Goal: Information Seeking & Learning: Learn about a topic

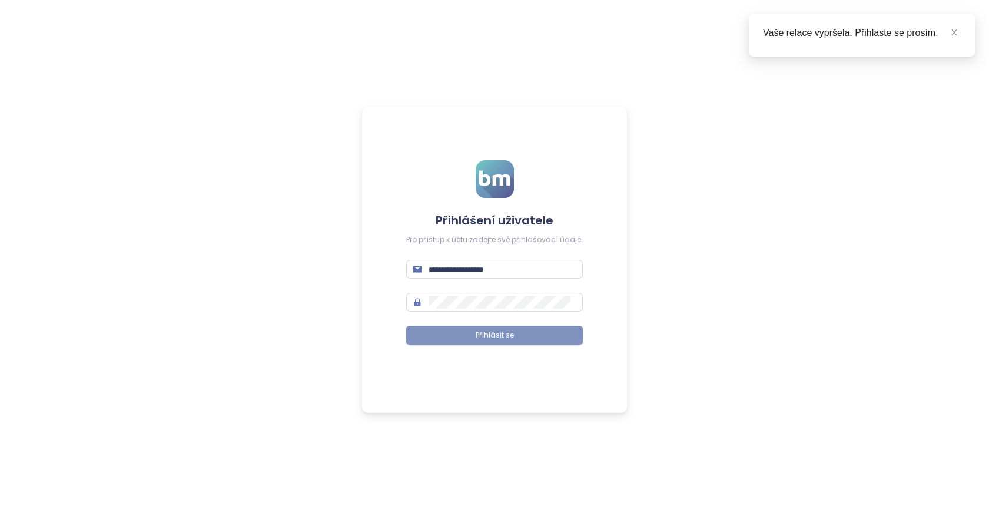
type input "**********"
click at [530, 337] on button "Přihlásit se" at bounding box center [494, 335] width 177 height 19
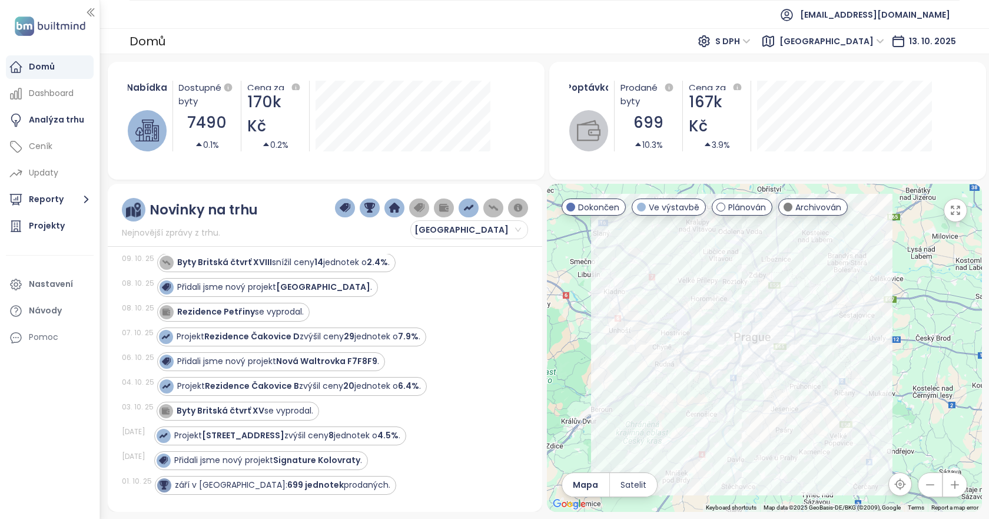
scroll to position [177, 0]
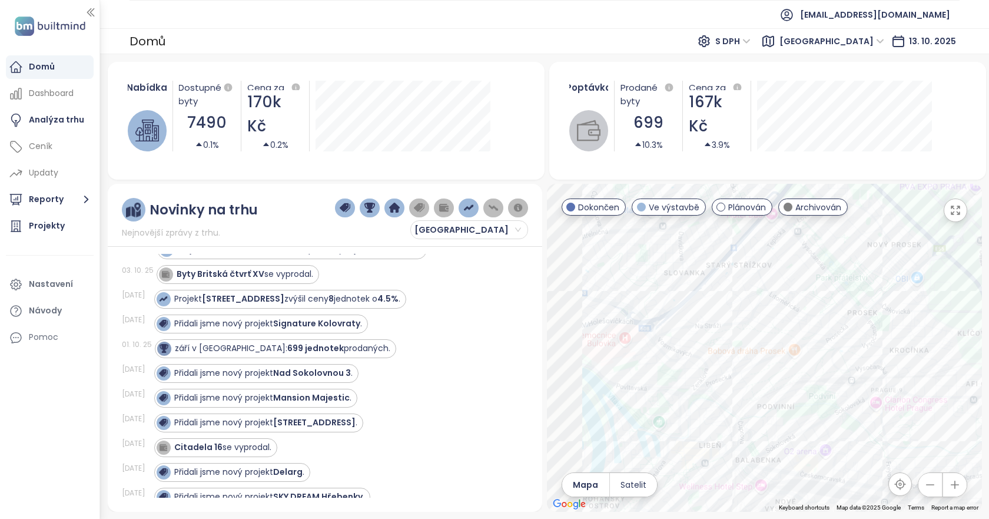
drag, startPoint x: 688, startPoint y: 384, endPoint x: 873, endPoint y: 291, distance: 207.4
click at [873, 291] on div at bounding box center [764, 348] width 435 height 328
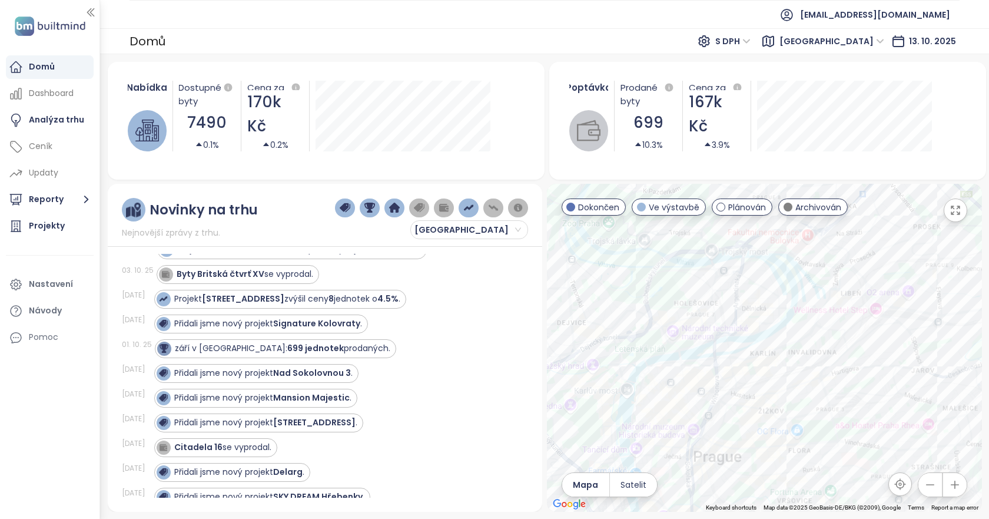
drag, startPoint x: 711, startPoint y: 353, endPoint x: 822, endPoint y: 260, distance: 145.4
click at [822, 260] on div at bounding box center [764, 348] width 435 height 328
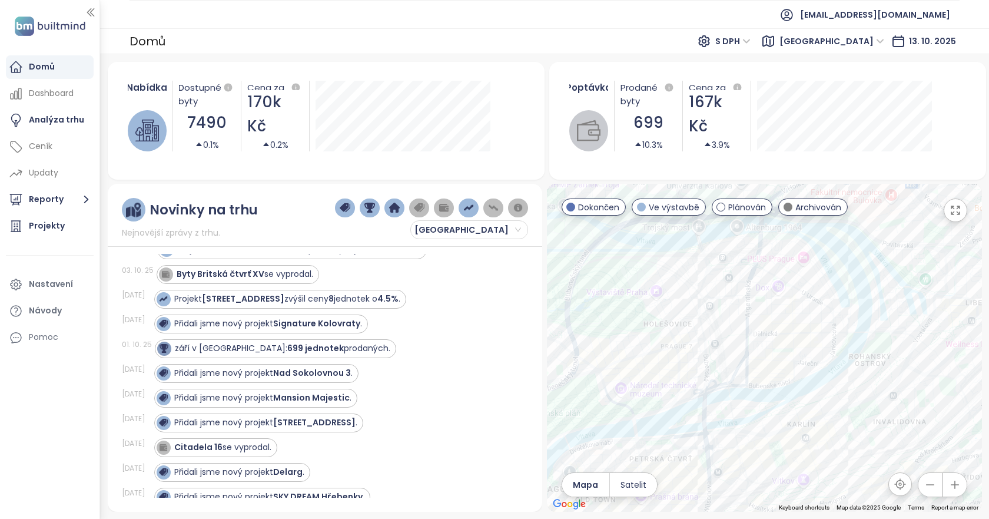
drag, startPoint x: 680, startPoint y: 357, endPoint x: 719, endPoint y: 377, distance: 44.2
click at [719, 377] on div at bounding box center [764, 348] width 435 height 328
drag, startPoint x: 793, startPoint y: 207, endPoint x: 805, endPoint y: 280, distance: 73.4
click at [793, 207] on div "Archivován" at bounding box center [812, 206] width 69 height 17
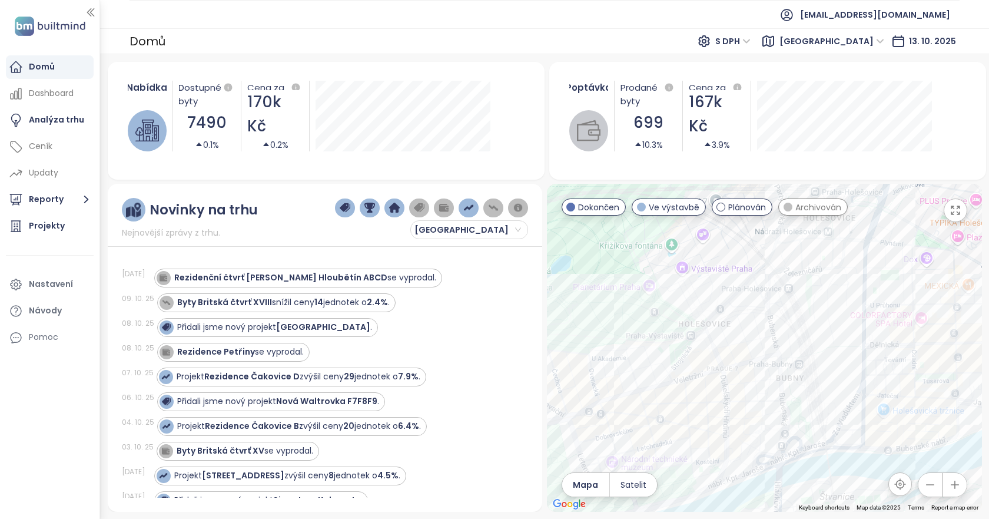
click at [738, 366] on div at bounding box center [764, 348] width 435 height 328
click at [606, 423] on div "Ovenecká 9" at bounding box center [764, 348] width 435 height 328
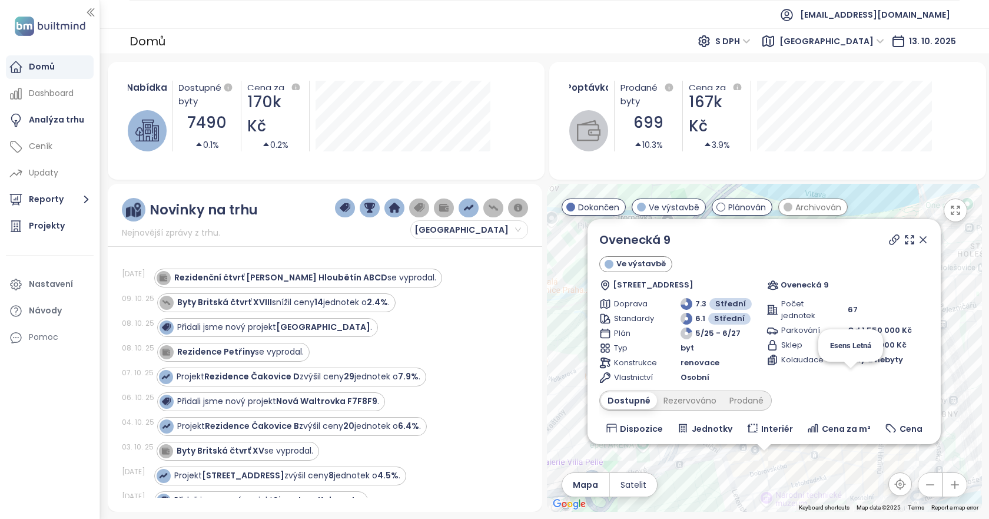
click at [799, 262] on div "Ve výstavbě" at bounding box center [764, 264] width 330 height 16
click at [919, 241] on icon at bounding box center [923, 240] width 12 height 12
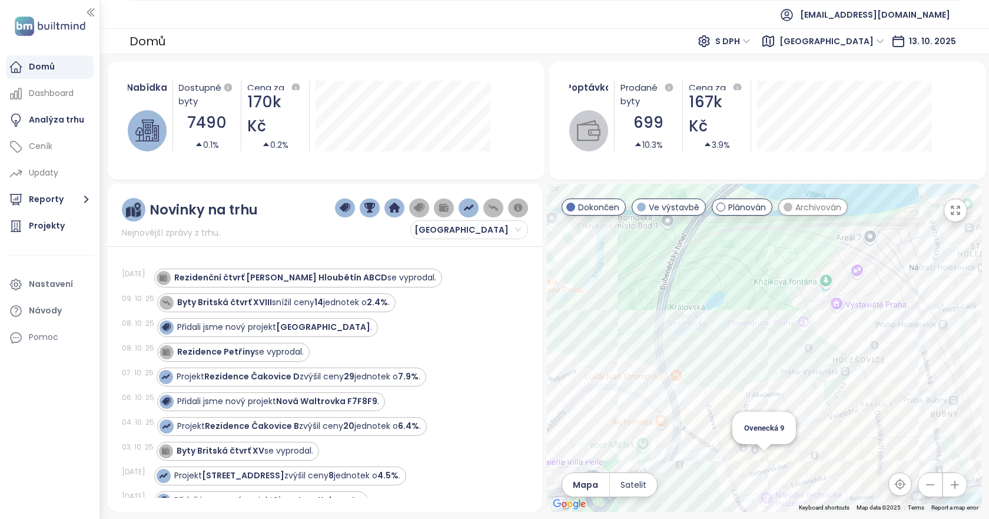
click at [767, 459] on div "Ovenecká 9" at bounding box center [764, 348] width 435 height 328
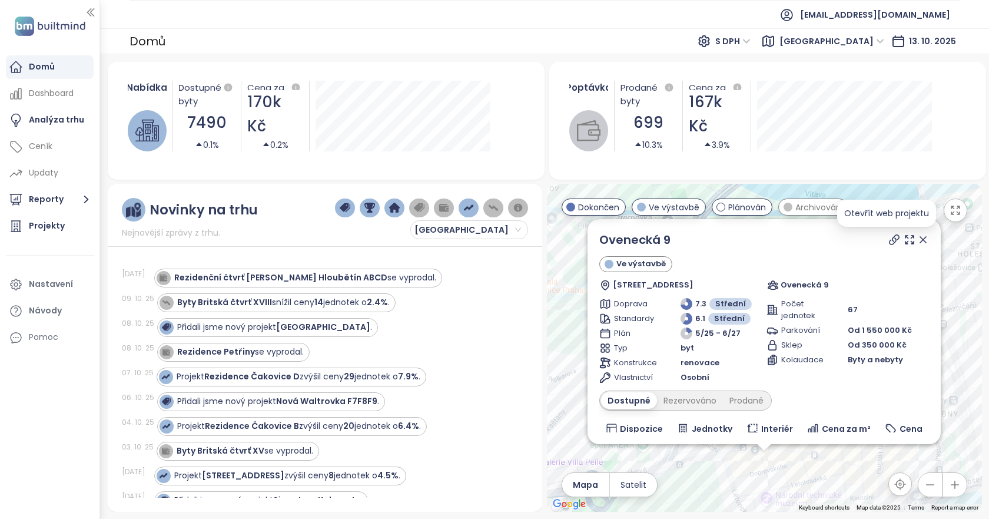
click at [889, 240] on icon at bounding box center [893, 239] width 9 height 9
click at [917, 243] on icon at bounding box center [923, 240] width 12 height 12
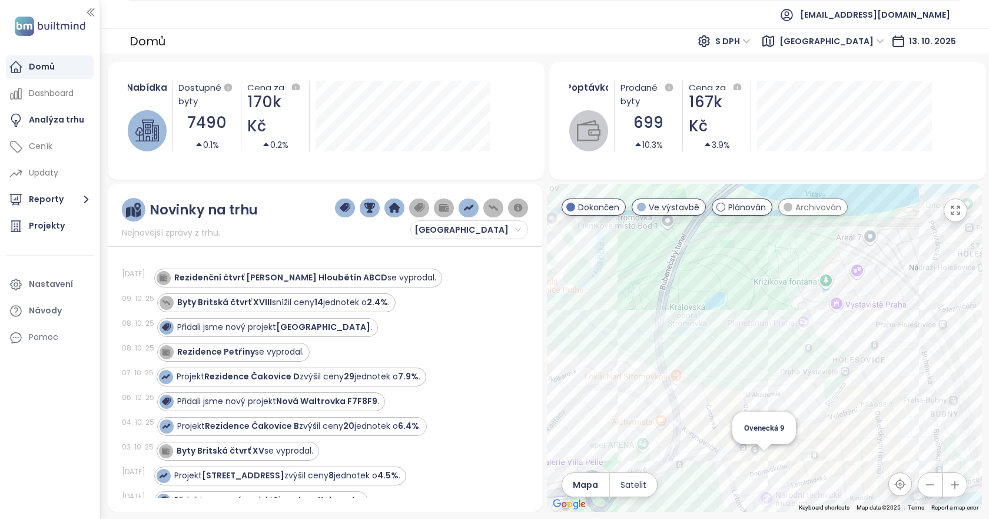
click at [759, 454] on div "Ovenecká 9" at bounding box center [764, 348] width 435 height 328
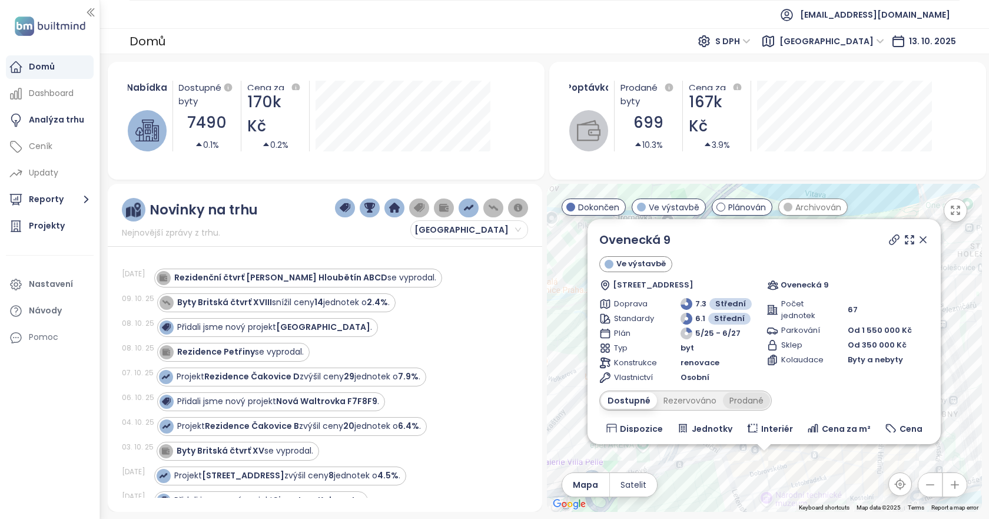
click at [757, 401] on div "Prodané" at bounding box center [746, 400] width 47 height 16
click at [918, 235] on icon at bounding box center [923, 240] width 12 height 12
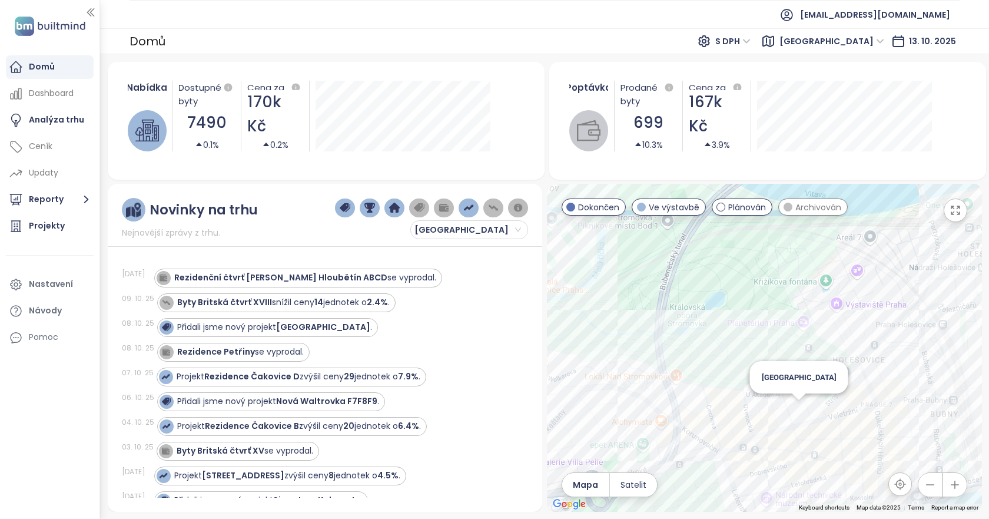
click at [800, 406] on div "[GEOGRAPHIC_DATA]" at bounding box center [764, 348] width 435 height 328
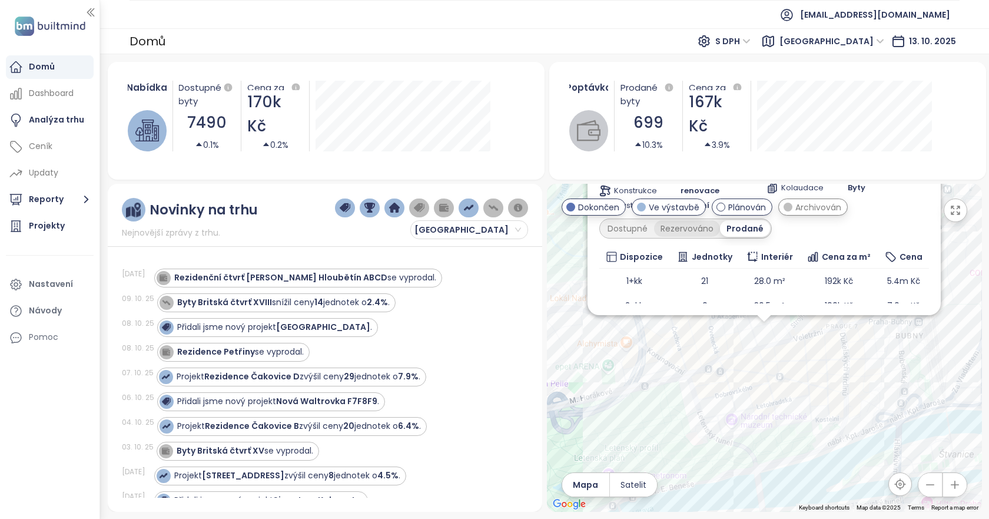
scroll to position [82, 0]
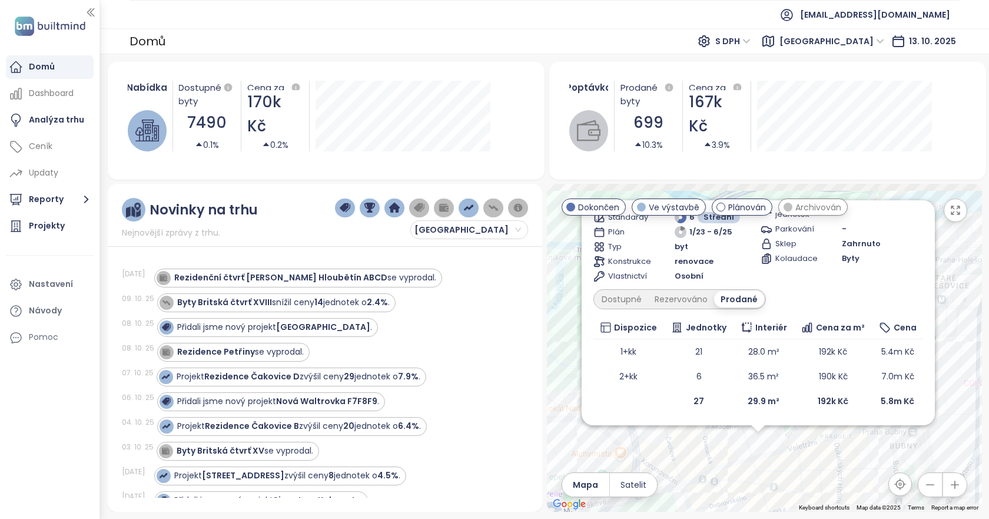
drag, startPoint x: 764, startPoint y: 361, endPoint x: 757, endPoint y: 491, distance: 129.7
click at [757, 491] on div "[GEOGRAPHIC_DATA] Dokončen [STREET_ADDRESS] ACORD Invest Doprava 7.4 Střední St…" at bounding box center [764, 348] width 435 height 328
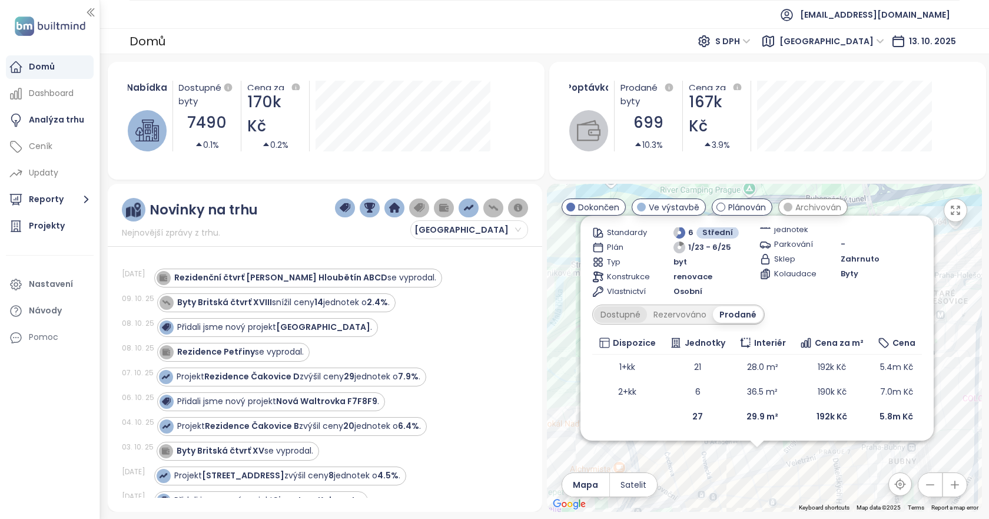
click at [627, 315] on div "Dostupné" at bounding box center [620, 314] width 53 height 16
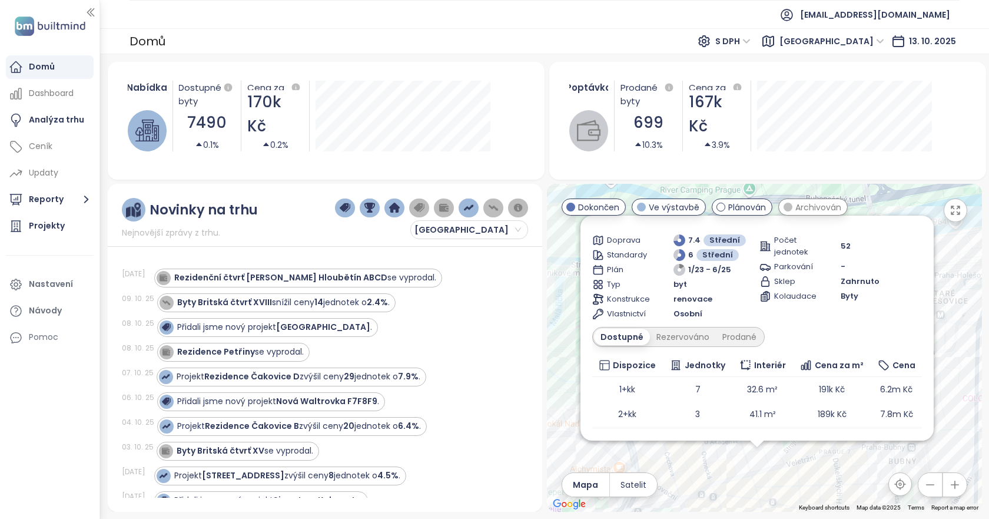
scroll to position [0, 0]
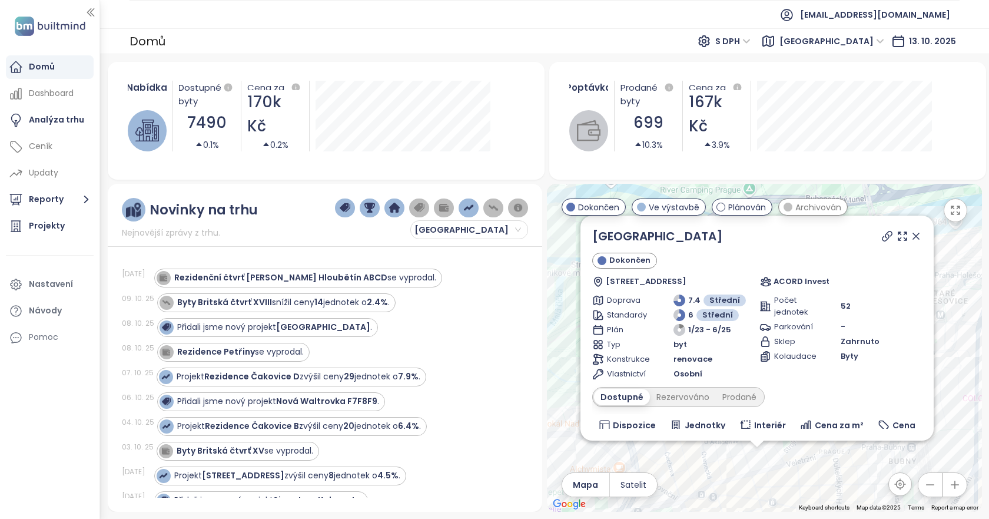
click at [910, 237] on icon at bounding box center [916, 236] width 12 height 12
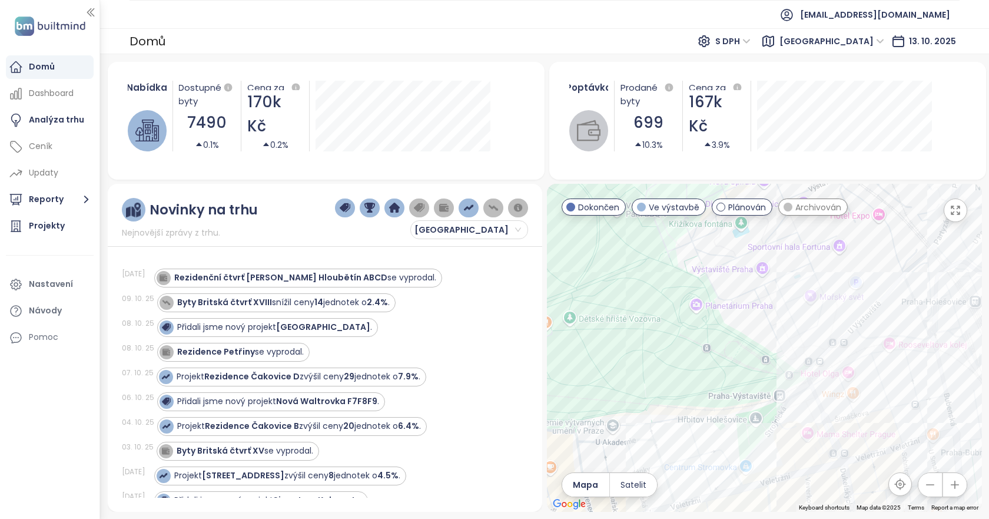
drag, startPoint x: 813, startPoint y: 447, endPoint x: 819, endPoint y: 390, distance: 57.4
click at [819, 390] on div at bounding box center [764, 348] width 435 height 328
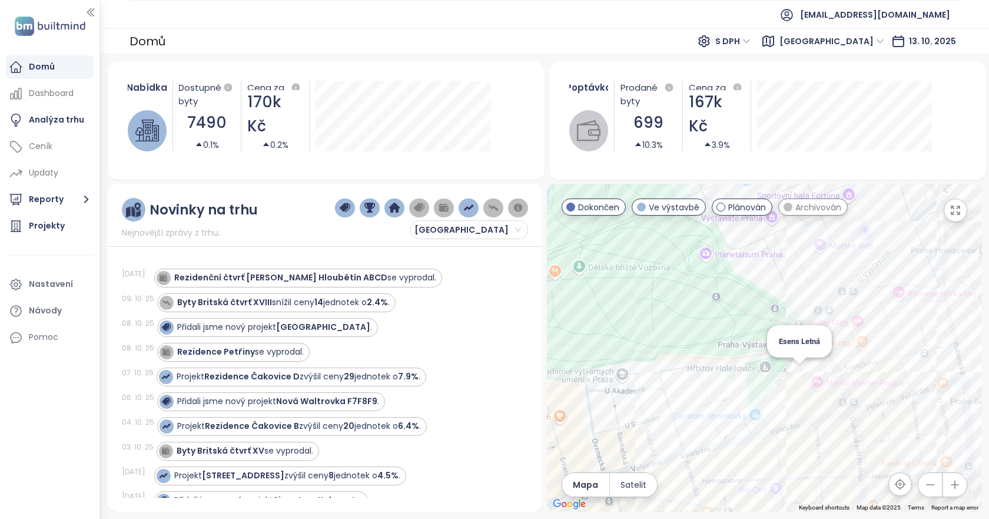
click at [798, 375] on div "Esens Letná" at bounding box center [764, 348] width 435 height 328
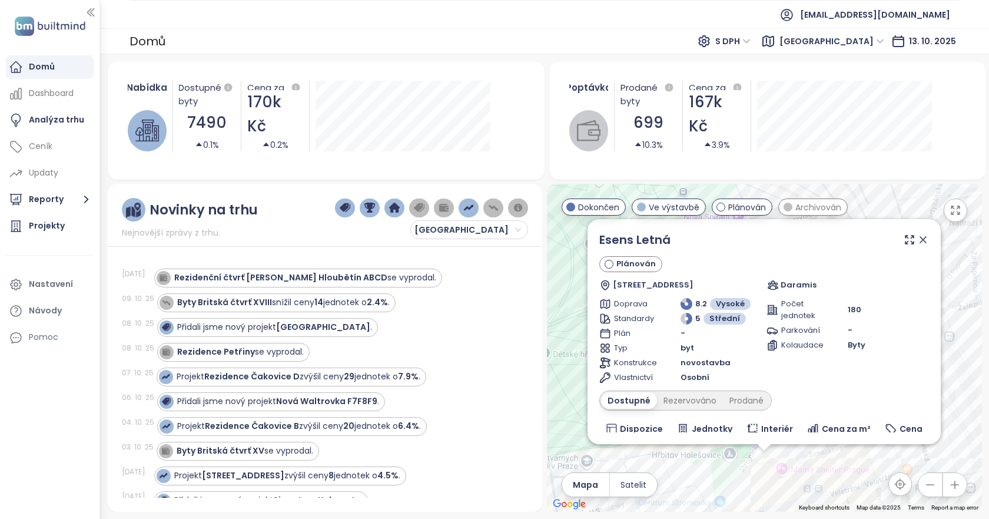
click at [918, 237] on icon at bounding box center [923, 240] width 12 height 12
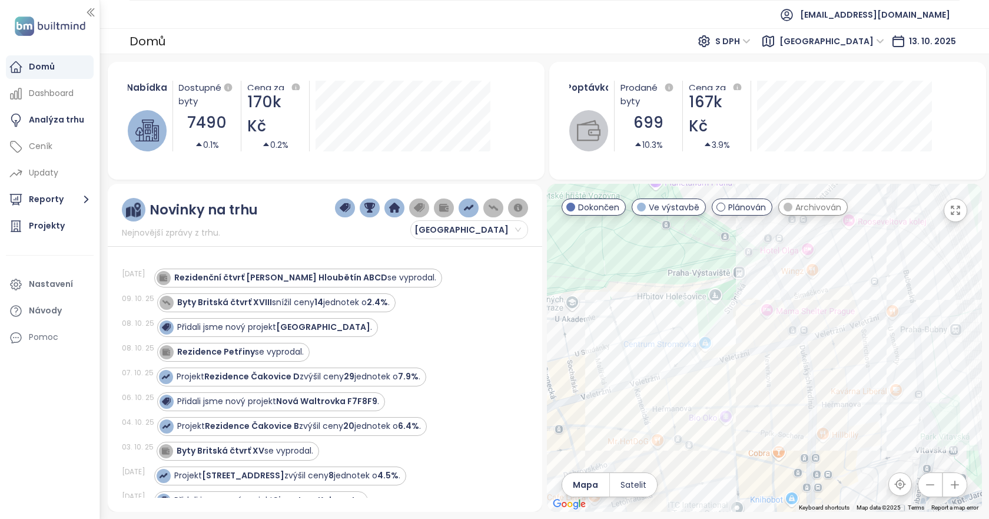
drag, startPoint x: 831, startPoint y: 453, endPoint x: 816, endPoint y: 304, distance: 149.1
click at [816, 304] on div at bounding box center [764, 348] width 435 height 328
click at [819, 365] on div at bounding box center [764, 348] width 435 height 328
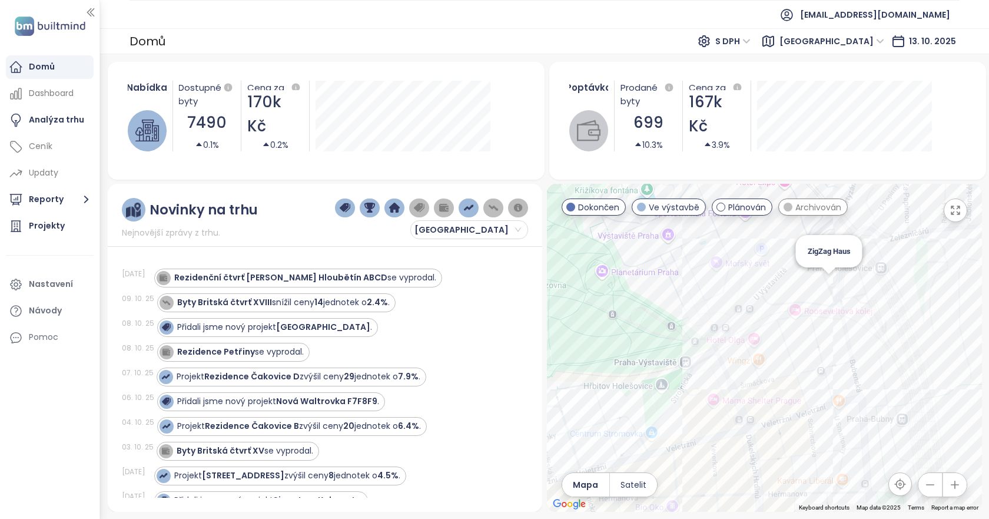
click at [833, 285] on div "ZigZag Haus" at bounding box center [764, 348] width 435 height 328
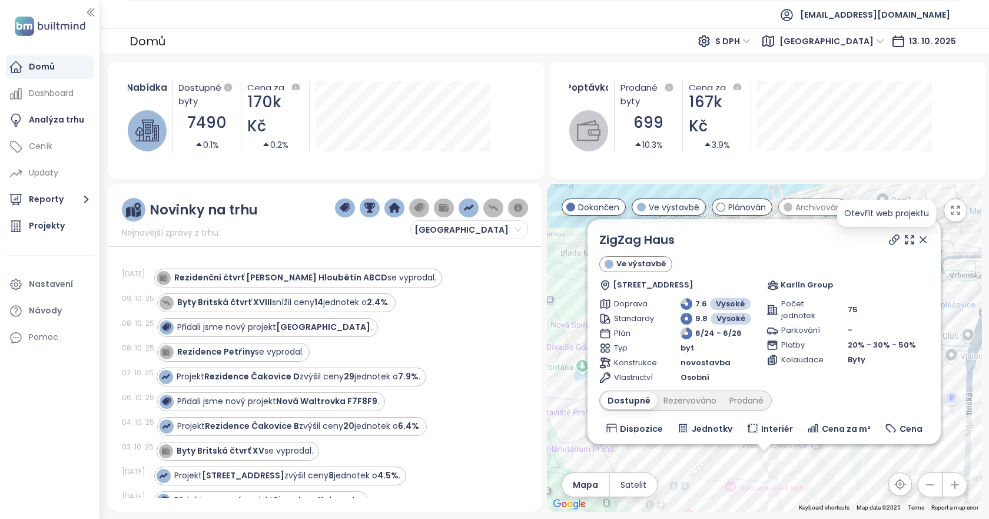
click at [888, 241] on icon at bounding box center [894, 240] width 12 height 12
click at [919, 236] on icon at bounding box center [923, 240] width 12 height 12
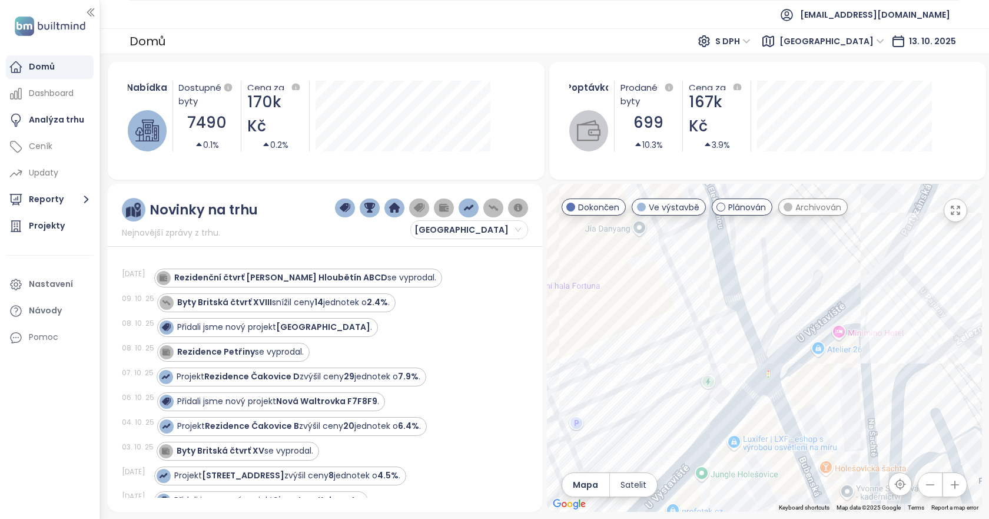
drag, startPoint x: 792, startPoint y: 412, endPoint x: 936, endPoint y: 387, distance: 146.4
click at [936, 387] on div at bounding box center [764, 348] width 435 height 328
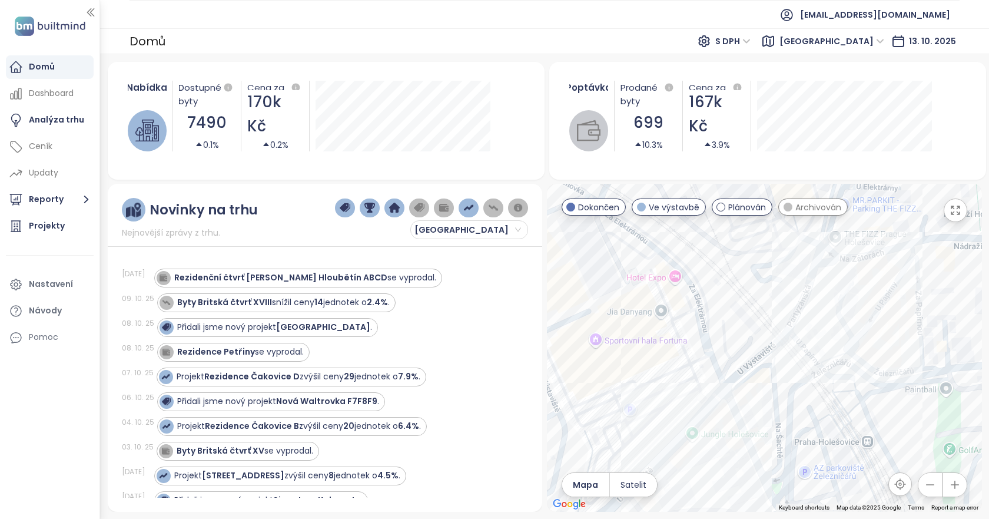
drag, startPoint x: 826, startPoint y: 428, endPoint x: 730, endPoint y: 428, distance: 96.5
click at [730, 428] on div at bounding box center [764, 348] width 435 height 328
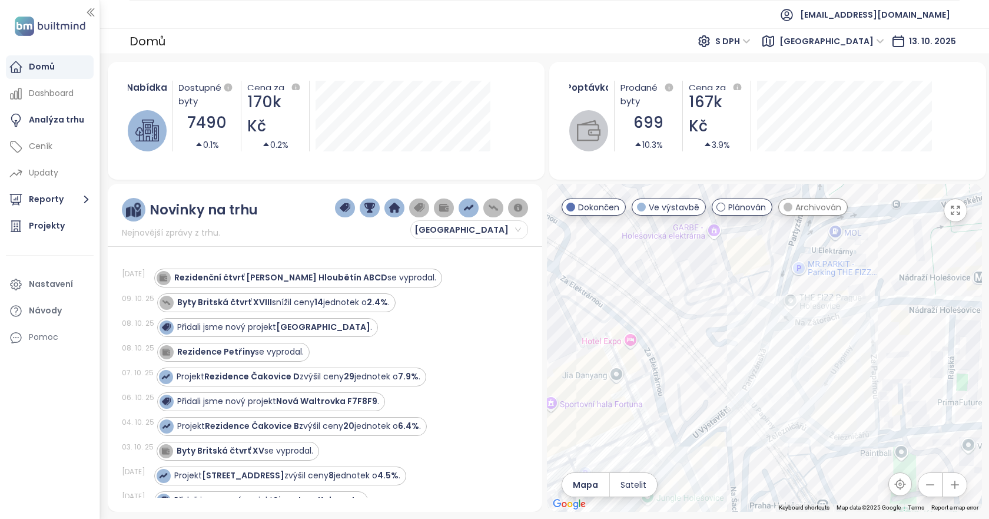
drag, startPoint x: 879, startPoint y: 305, endPoint x: 834, endPoint y: 370, distance: 78.7
click at [834, 370] on div at bounding box center [764, 348] width 435 height 328
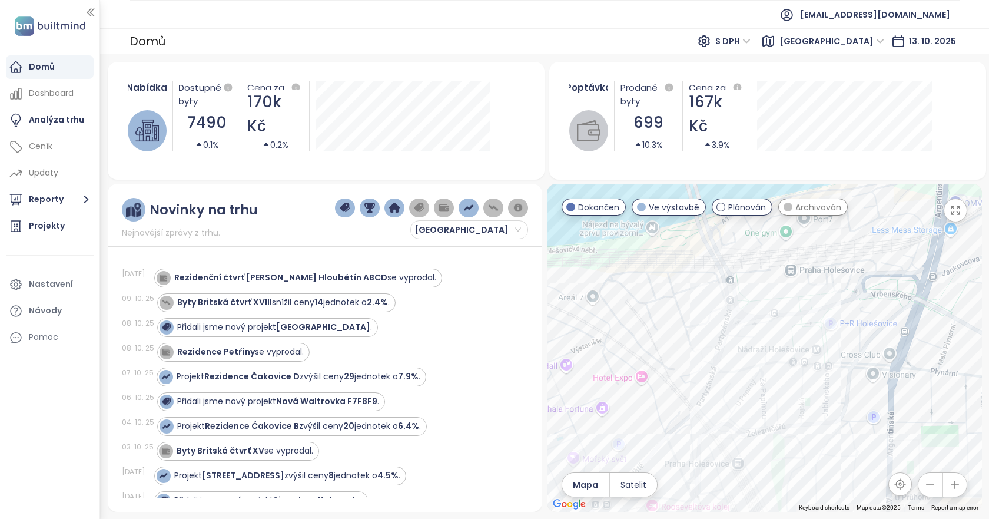
drag, startPoint x: 889, startPoint y: 335, endPoint x: 773, endPoint y: 384, distance: 125.8
click at [773, 384] on div at bounding box center [764, 348] width 435 height 328
click at [765, 362] on div "MUSE7" at bounding box center [764, 348] width 435 height 328
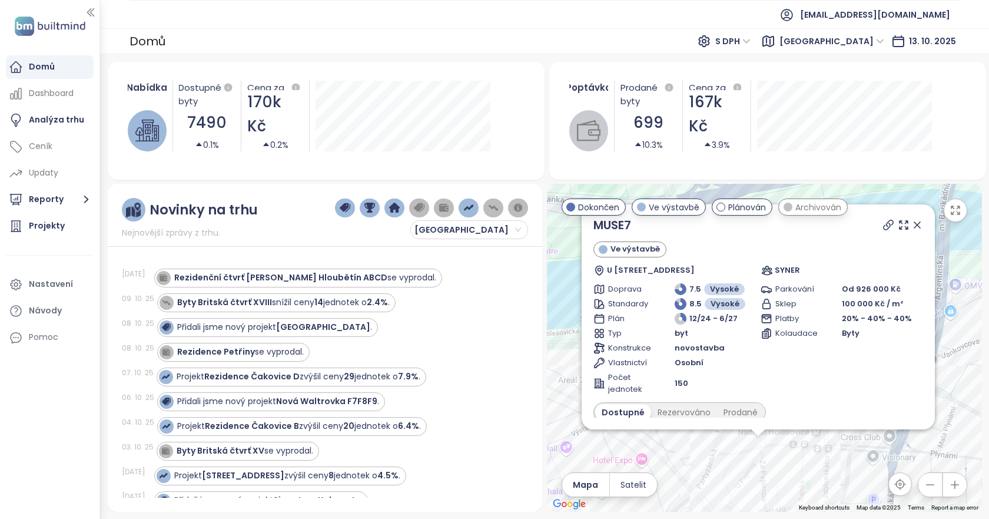
drag, startPoint x: 793, startPoint y: 347, endPoint x: 788, endPoint y: 462, distance: 114.9
click at [788, 462] on div "MUSE7 Ve výstavbě U Papírny 318/3, 170 00 [GEOGRAPHIC_DATA] 7-[GEOGRAPHIC_DATA]…" at bounding box center [764, 348] width 435 height 328
click at [882, 224] on icon at bounding box center [888, 225] width 12 height 12
click at [898, 224] on icon at bounding box center [904, 225] width 12 height 12
drag, startPoint x: 911, startPoint y: 223, endPoint x: 812, endPoint y: 390, distance: 193.4
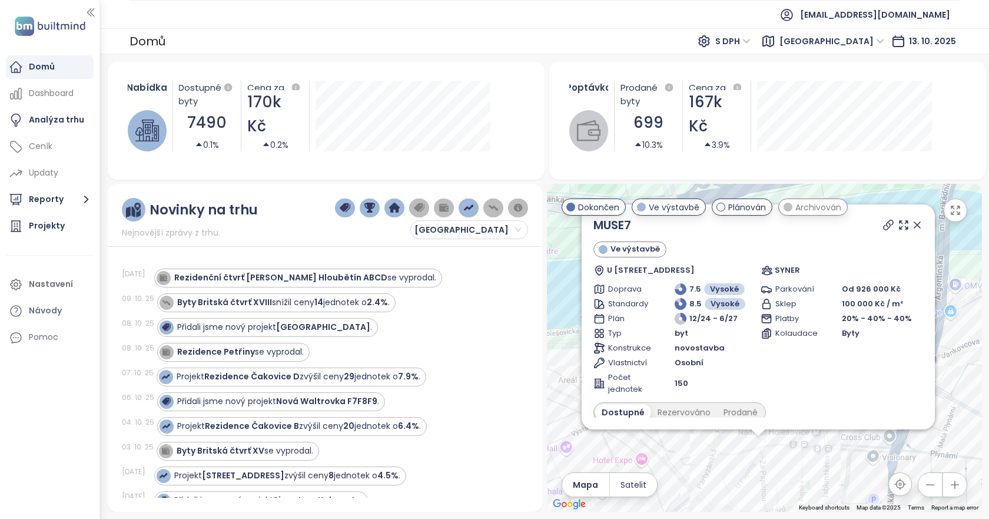
click at [914, 223] on icon at bounding box center [917, 225] width 6 height 6
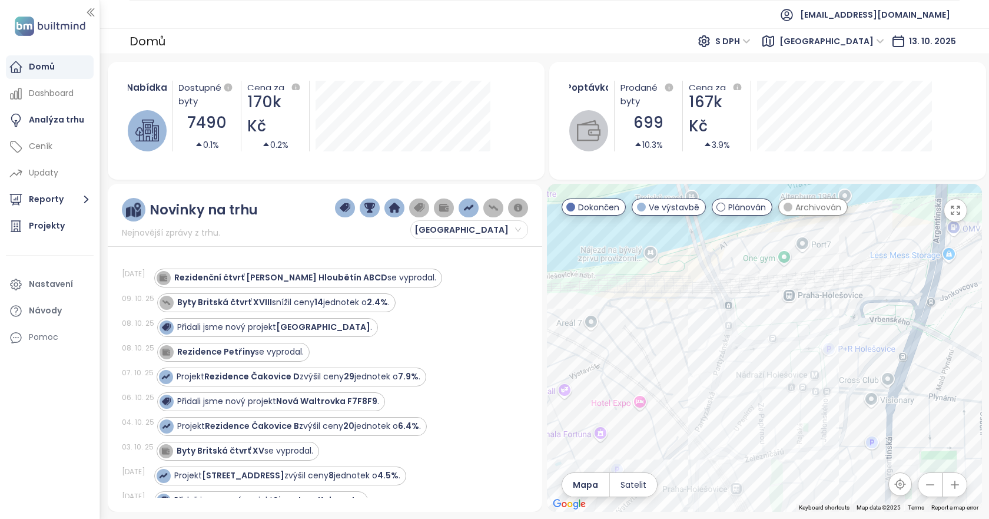
drag, startPoint x: 795, startPoint y: 436, endPoint x: 776, endPoint y: 328, distance: 109.8
click at [776, 328] on div at bounding box center [764, 348] width 435 height 328
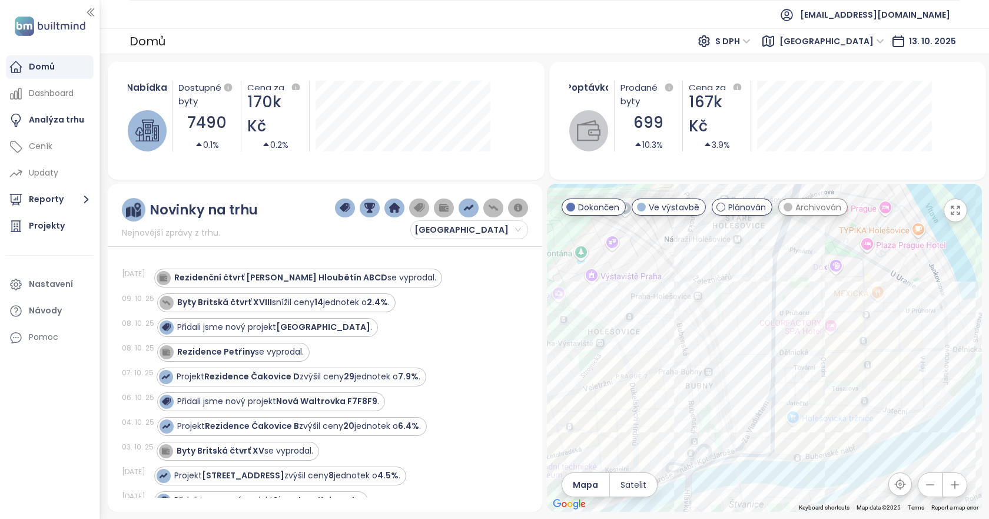
drag, startPoint x: 796, startPoint y: 433, endPoint x: 751, endPoint y: 376, distance: 72.4
click at [751, 376] on div at bounding box center [764, 348] width 435 height 328
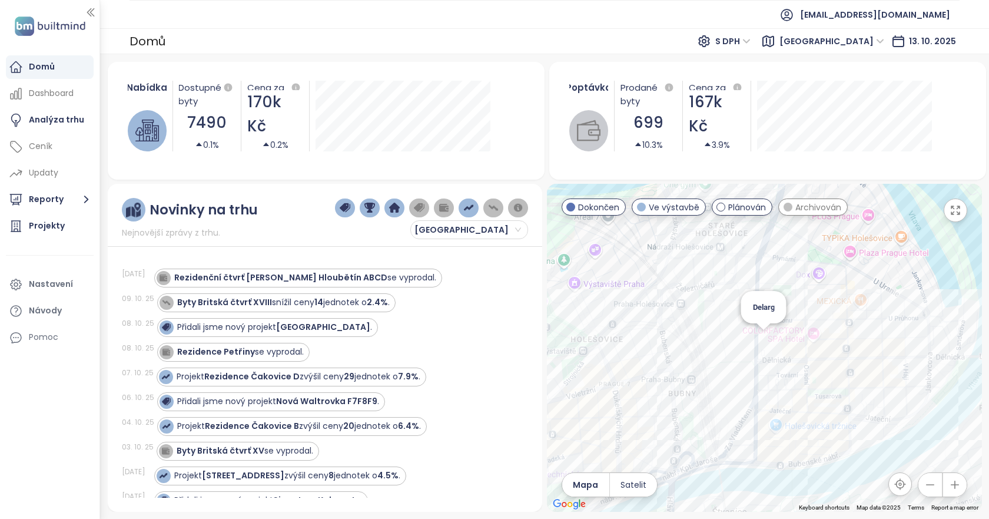
click at [763, 344] on div "Delarg" at bounding box center [764, 348] width 435 height 328
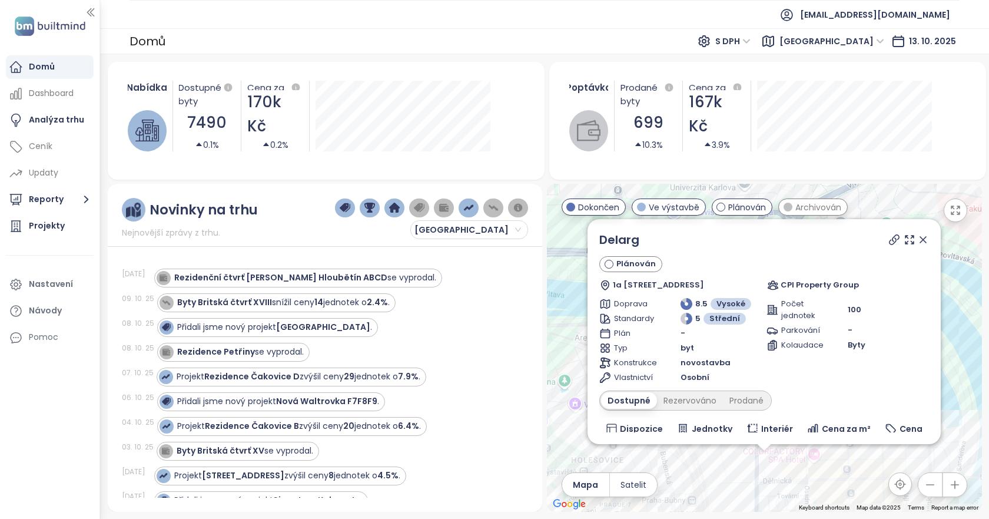
click at [888, 240] on icon at bounding box center [894, 240] width 12 height 12
drag, startPoint x: 915, startPoint y: 240, endPoint x: 560, endPoint y: 127, distance: 372.9
click at [917, 240] on icon at bounding box center [923, 240] width 12 height 12
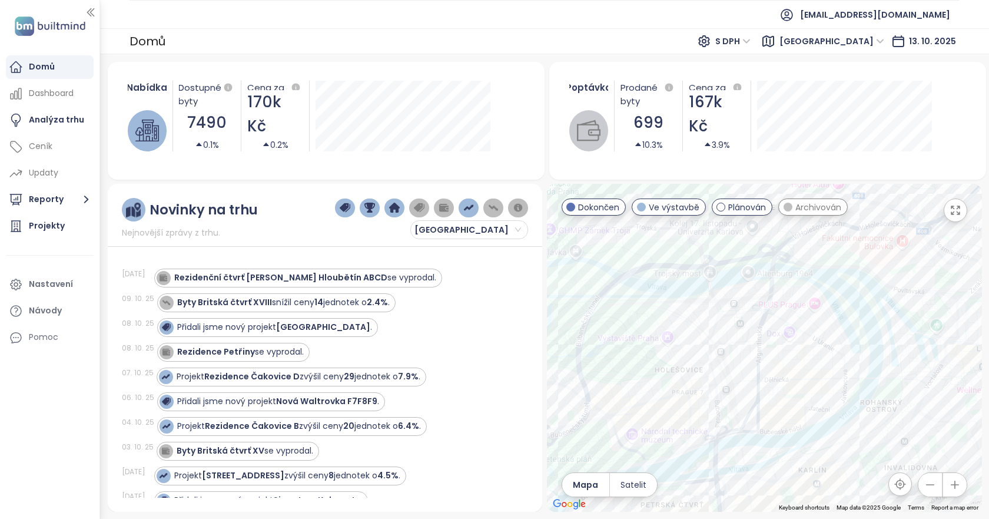
drag, startPoint x: 725, startPoint y: 413, endPoint x: 739, endPoint y: 350, distance: 64.0
click at [739, 350] on div at bounding box center [764, 348] width 435 height 328
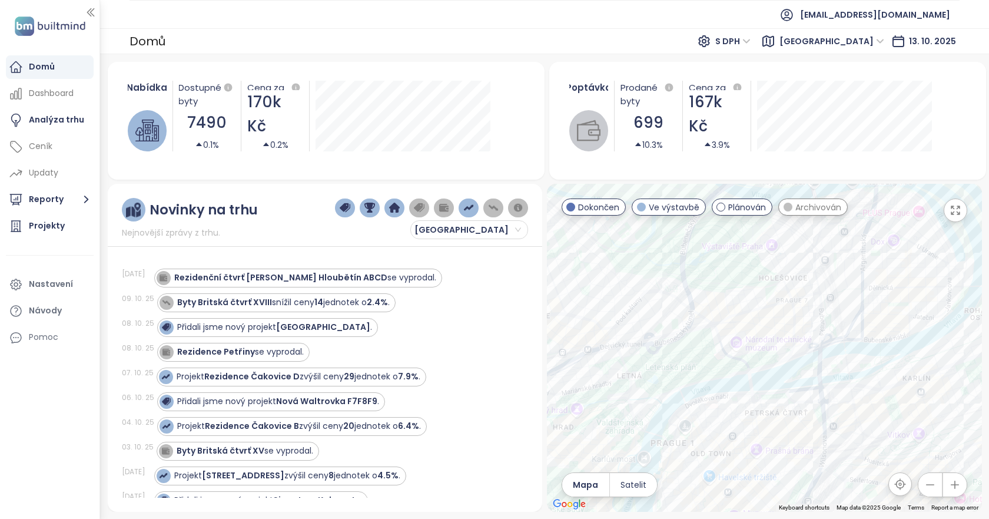
drag, startPoint x: 755, startPoint y: 411, endPoint x: 859, endPoint y: 289, distance: 160.8
click at [859, 289] on div at bounding box center [764, 348] width 435 height 328
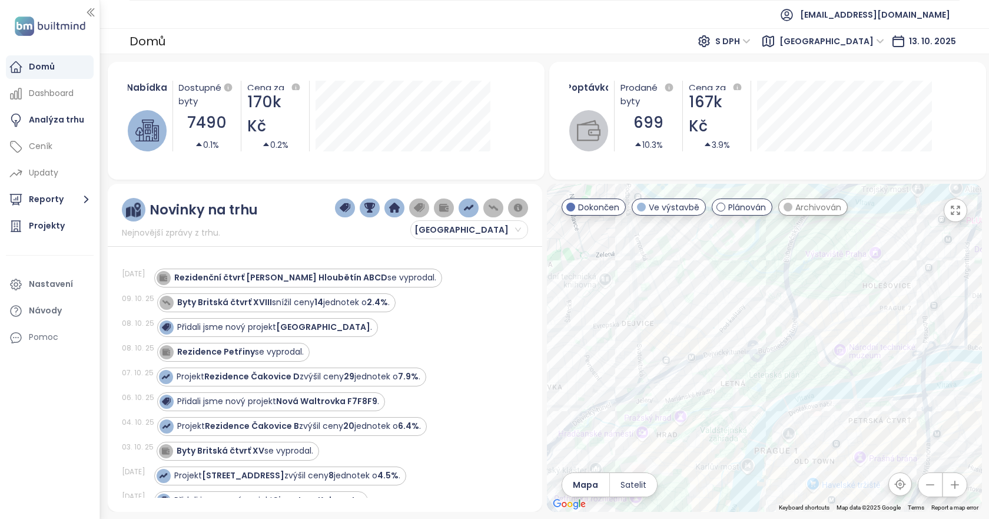
drag, startPoint x: 675, startPoint y: 401, endPoint x: 788, endPoint y: 437, distance: 119.1
click at [788, 437] on div at bounding box center [764, 348] width 435 height 328
click at [735, 276] on div "Rezidence [PERSON_NAME]" at bounding box center [764, 348] width 435 height 328
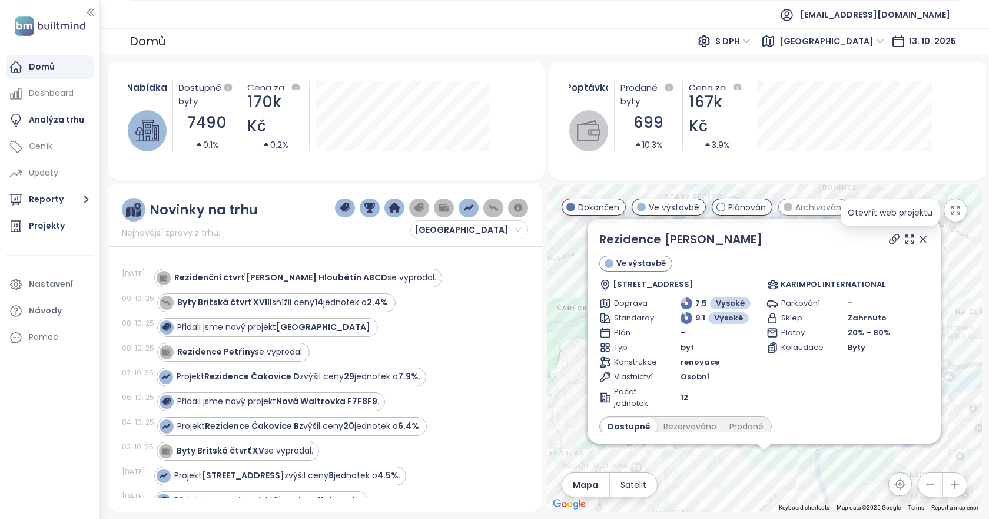
click at [889, 239] on icon at bounding box center [893, 238] width 9 height 9
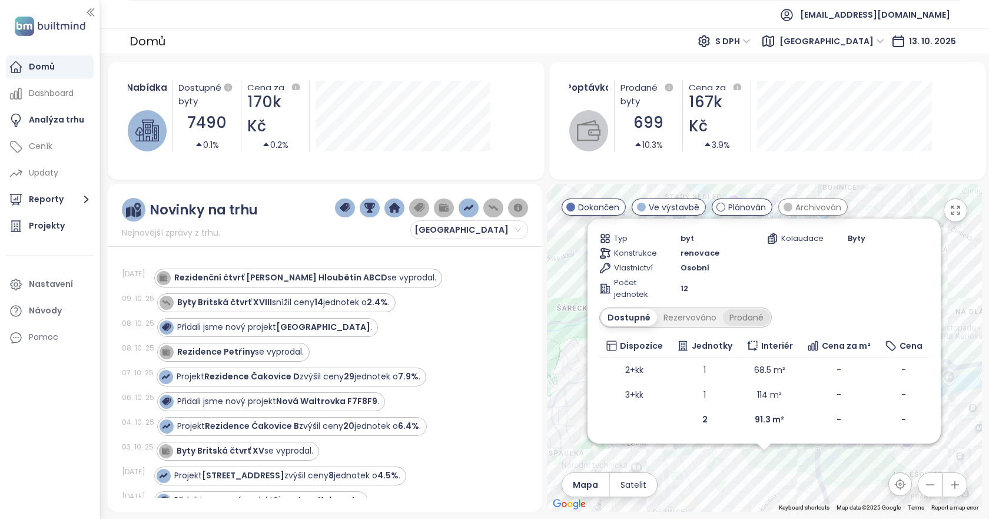
click at [740, 320] on div "Prodané" at bounding box center [746, 317] width 47 height 16
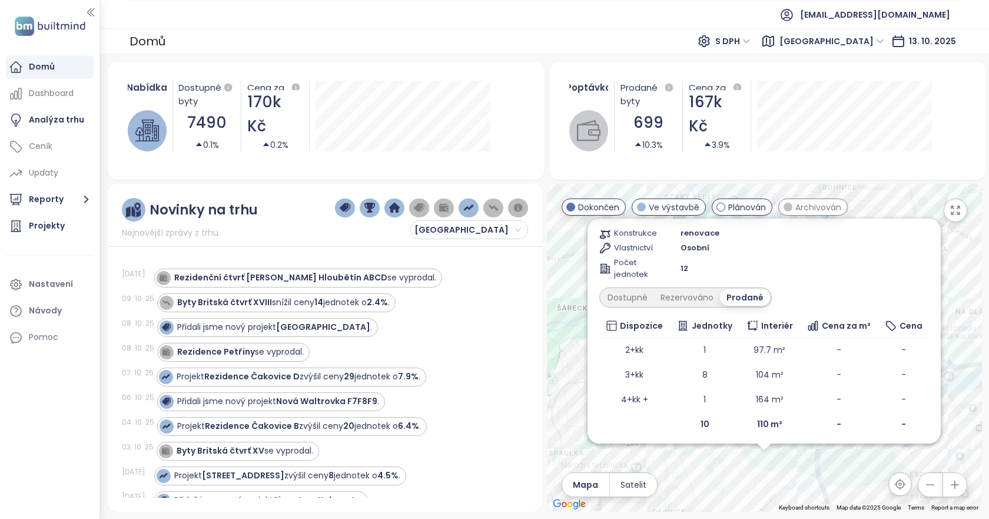
scroll to position [134, 0]
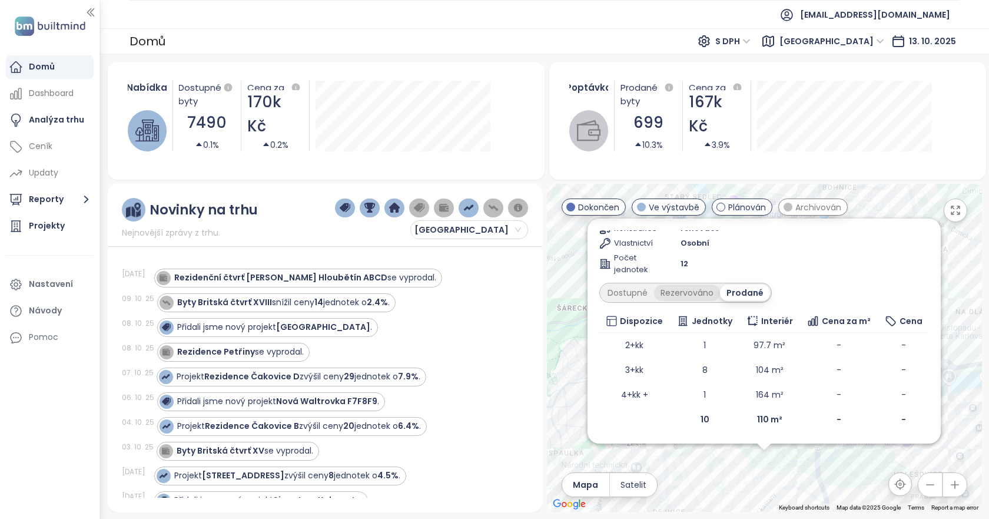
click at [679, 298] on div "Rezervováno" at bounding box center [687, 292] width 66 height 16
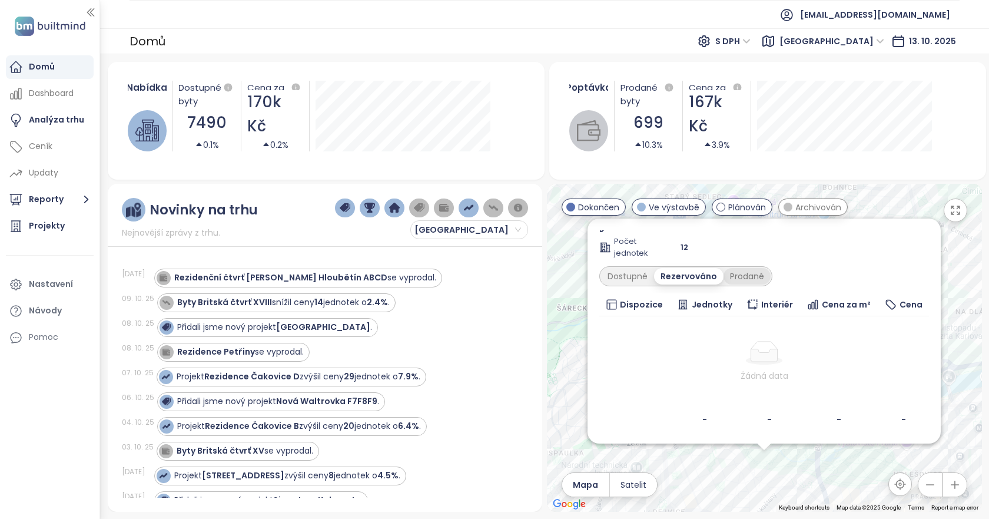
click at [738, 273] on div "Prodané" at bounding box center [746, 276] width 47 height 16
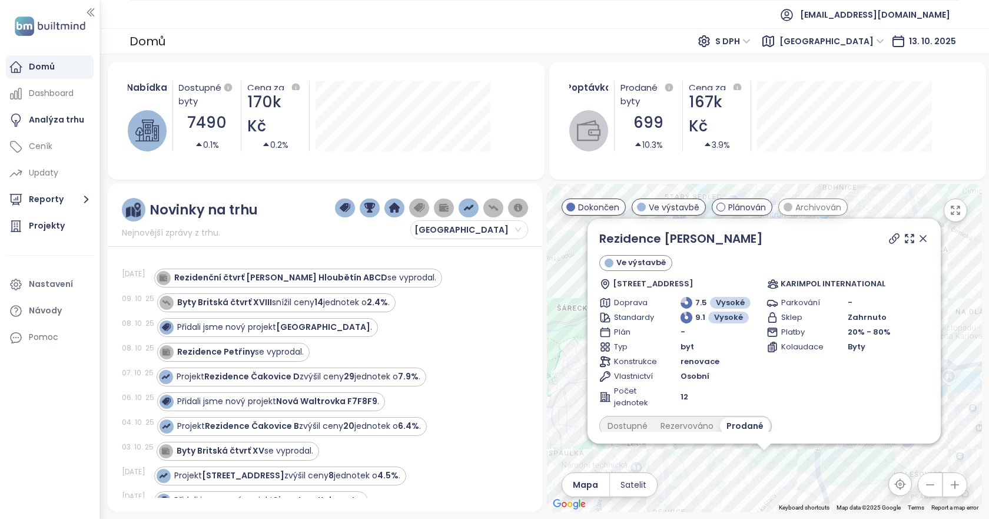
scroll to position [0, 0]
click at [921, 244] on icon at bounding box center [923, 239] width 12 height 12
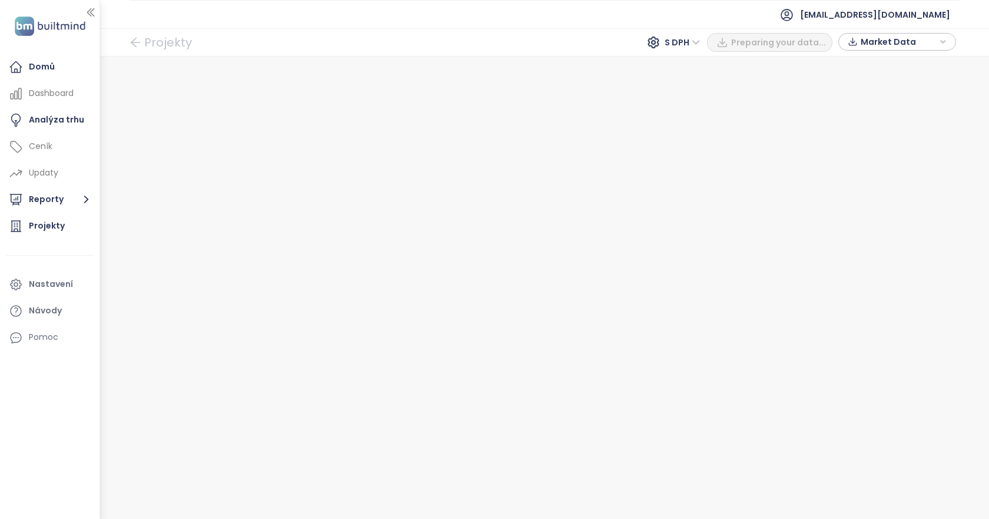
click at [868, 39] on span "Market Data" at bounding box center [899, 42] width 76 height 18
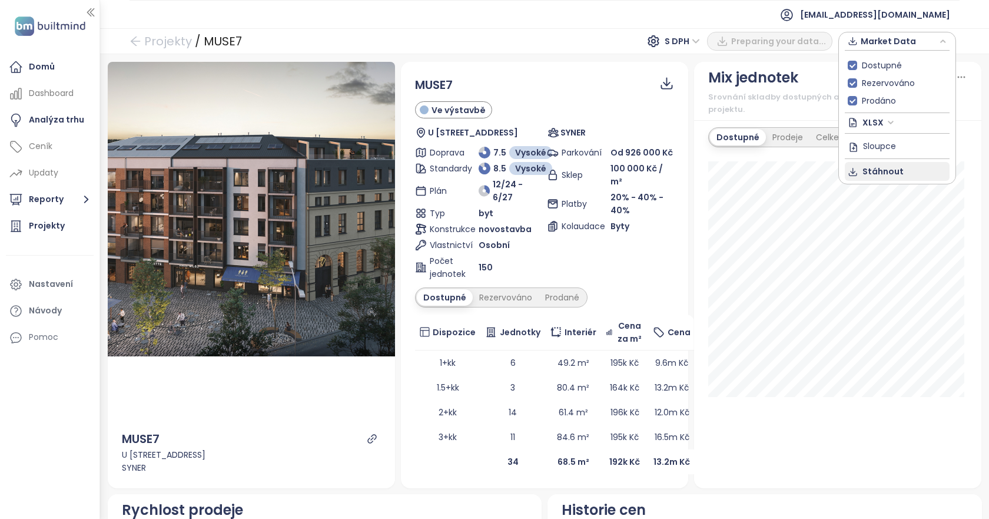
click at [873, 172] on span "Stáhnout" at bounding box center [882, 171] width 41 height 13
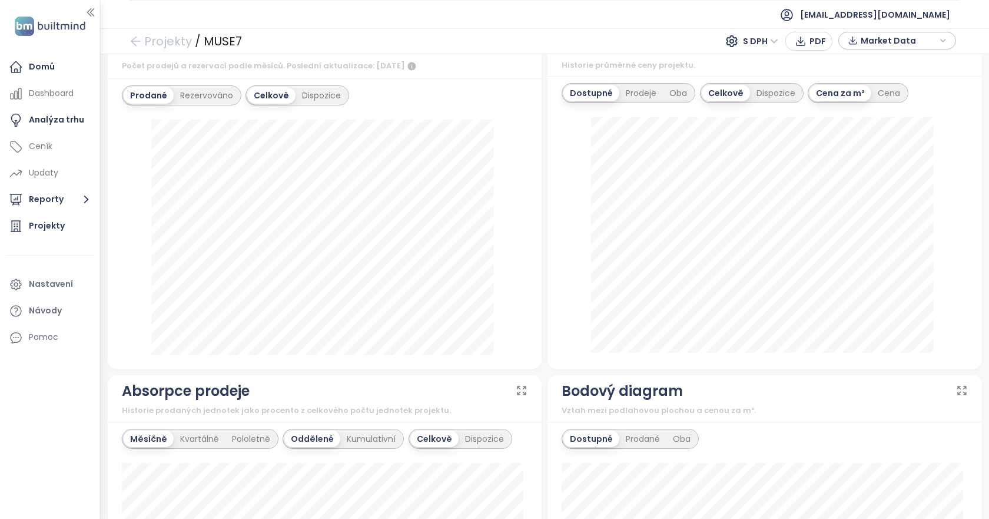
scroll to position [471, 0]
